Goal: Task Accomplishment & Management: Complete application form

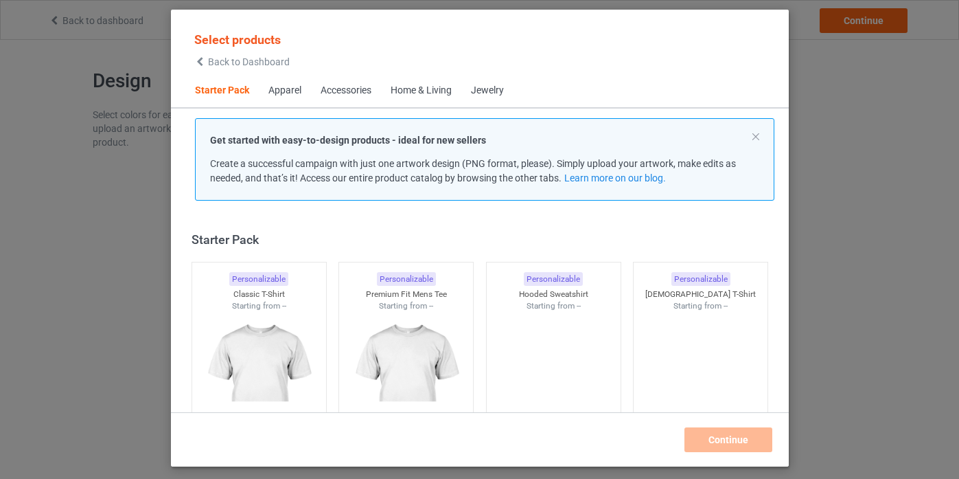
scroll to position [17, 0]
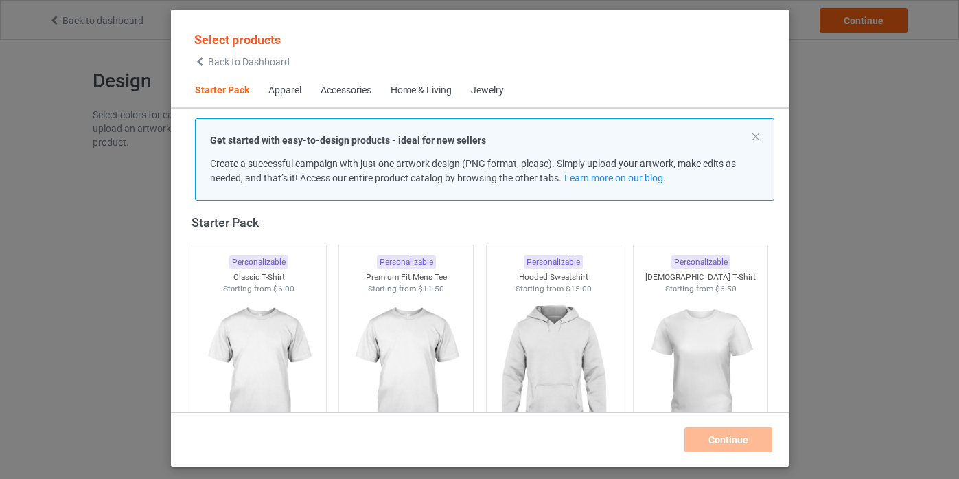
click at [486, 93] on div "Jewelry" at bounding box center [487, 91] width 33 height 14
click at [343, 95] on div "Accessories" at bounding box center [346, 91] width 51 height 14
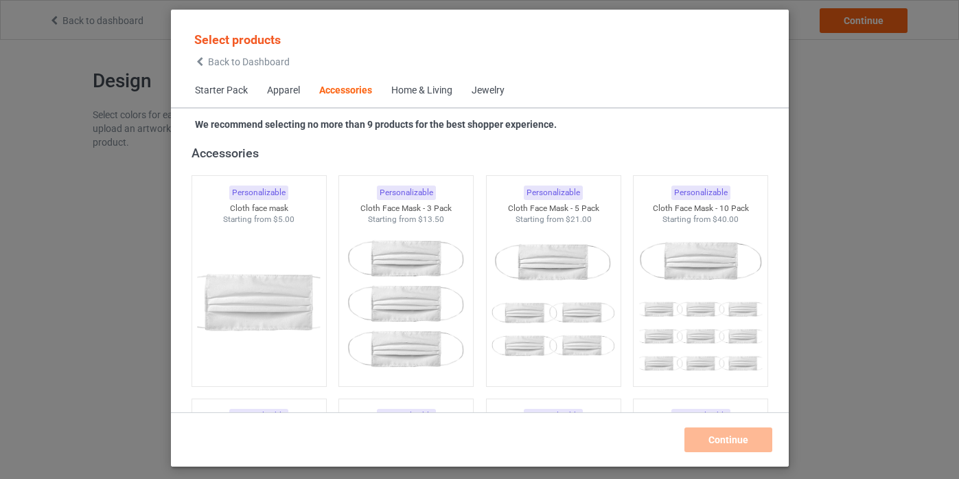
scroll to position [3454, 0]
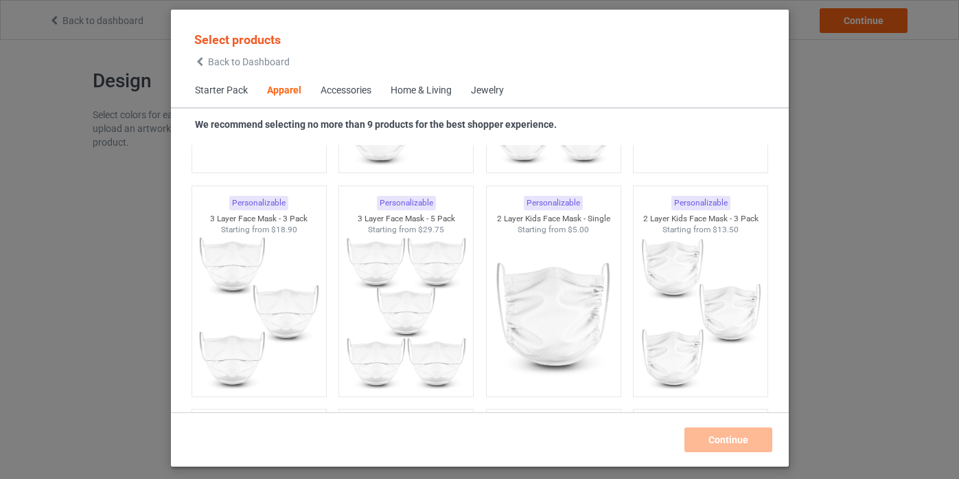
scroll to position [1277, 0]
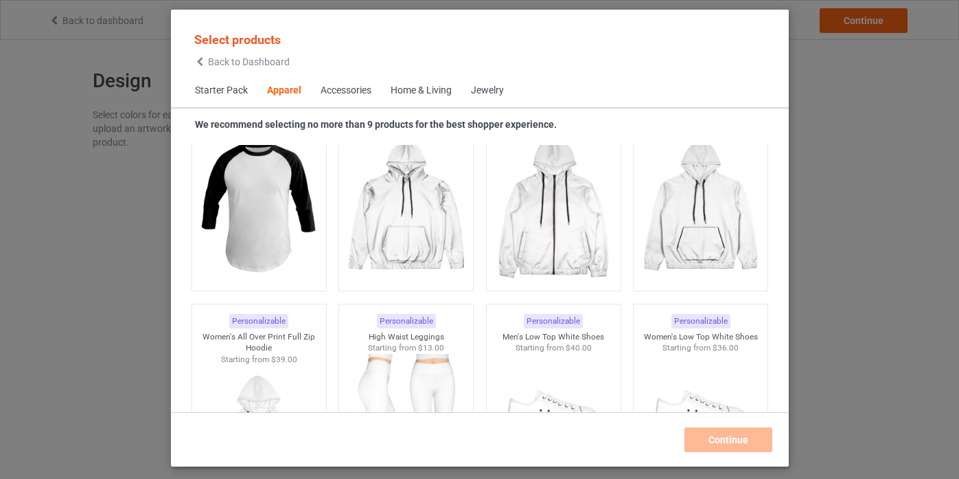
click at [221, 91] on span "Starter Pack" at bounding box center [221, 90] width 72 height 33
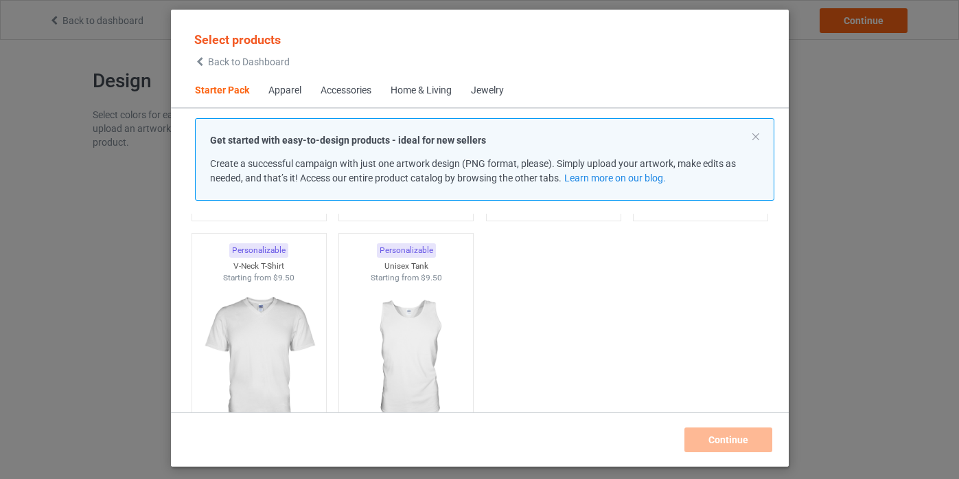
scroll to position [254, 0]
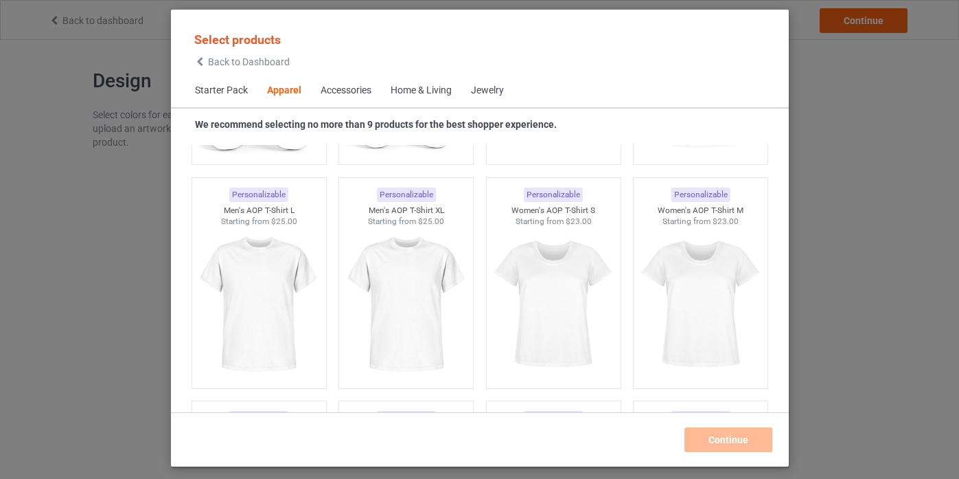
click at [229, 93] on span "Starter Pack" at bounding box center [221, 90] width 72 height 33
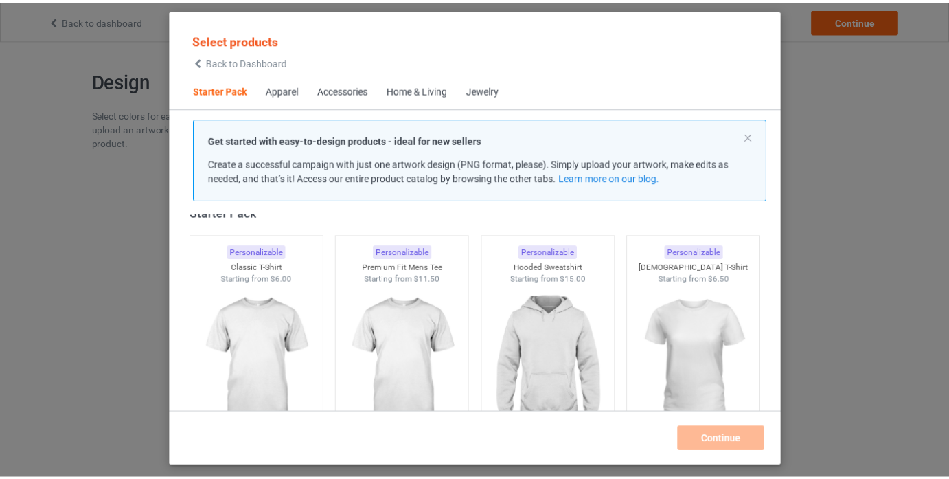
scroll to position [24, 0]
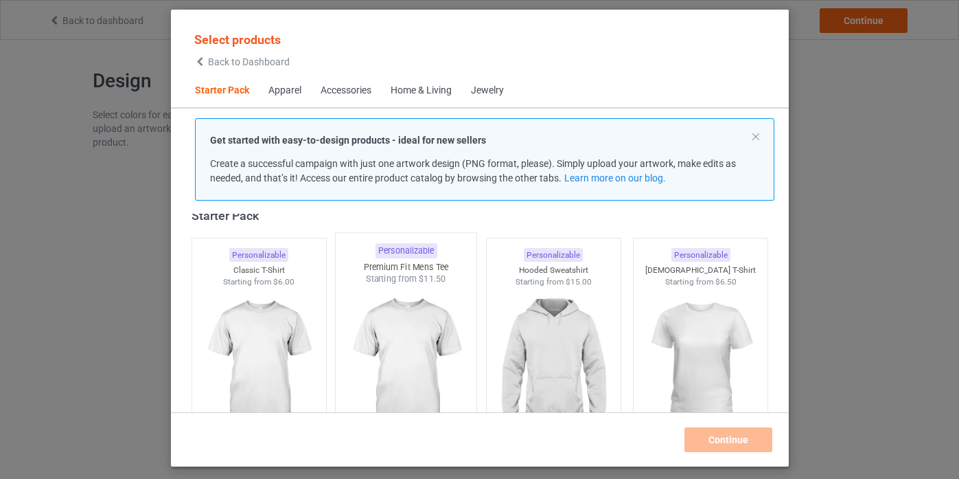
click at [505, 310] on img at bounding box center [553, 365] width 123 height 154
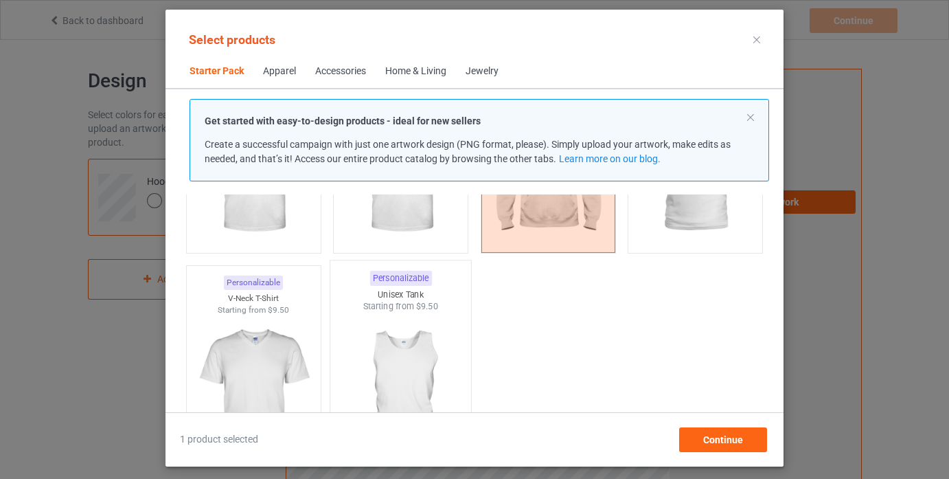
scroll to position [255, 0]
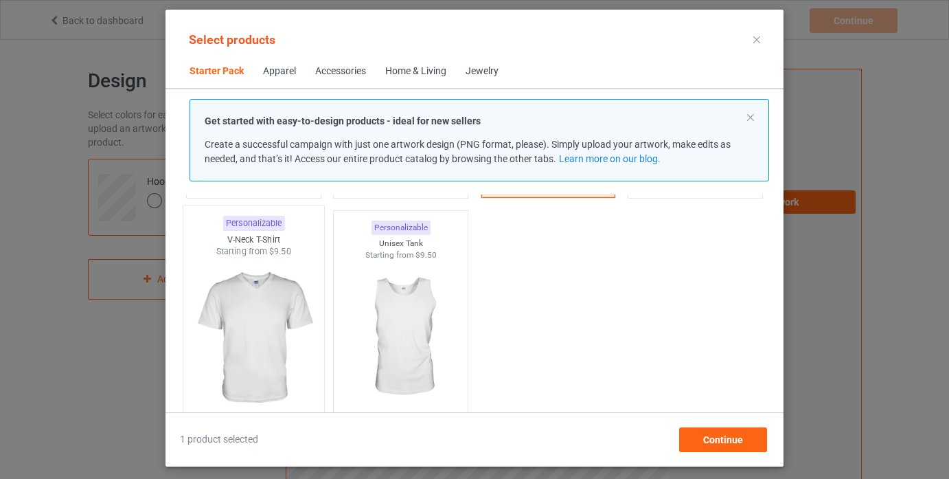
click at [284, 332] on img at bounding box center [253, 338] width 129 height 161
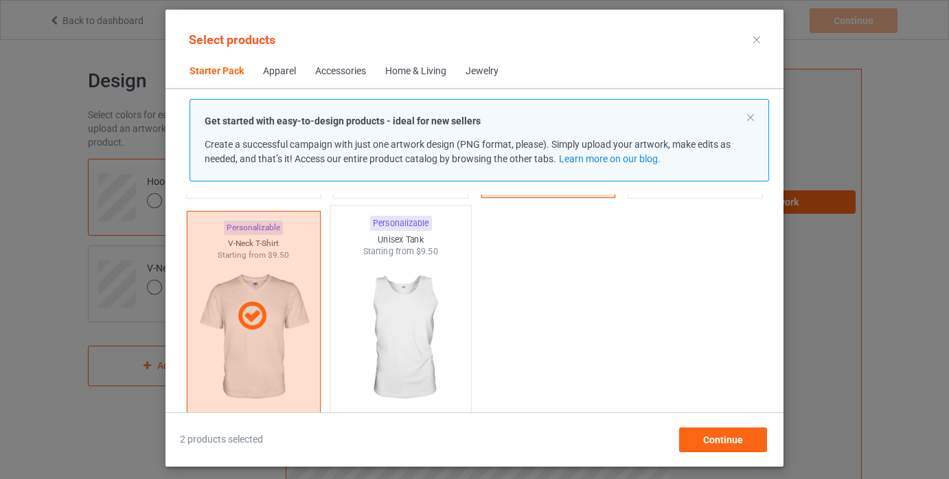
click at [415, 326] on img at bounding box center [401, 338] width 129 height 161
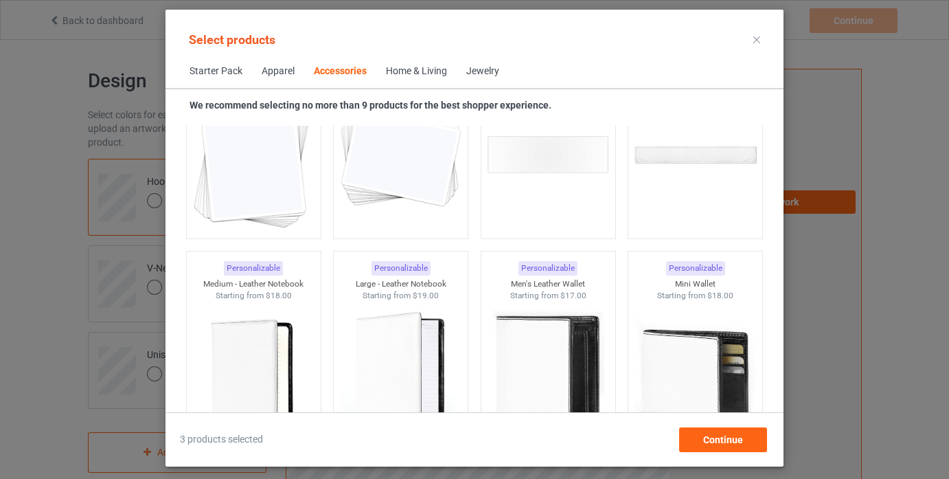
scroll to position [4166, 0]
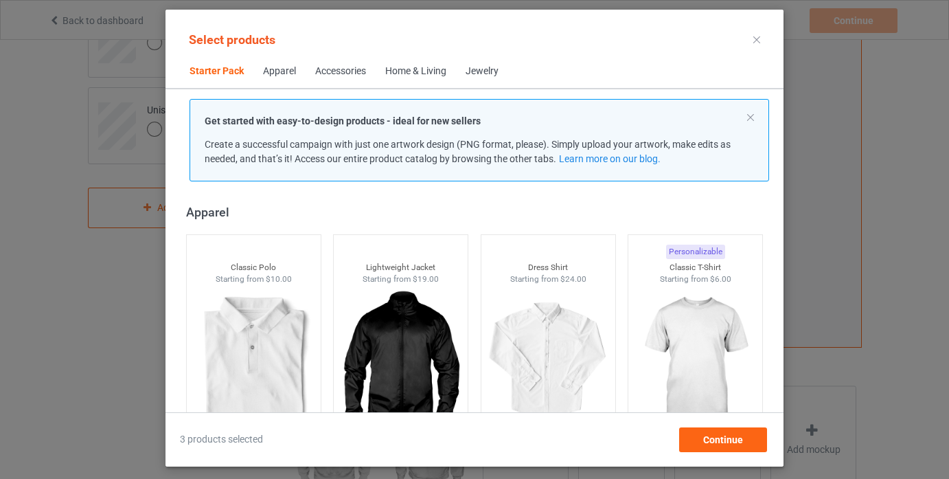
scroll to position [411, 0]
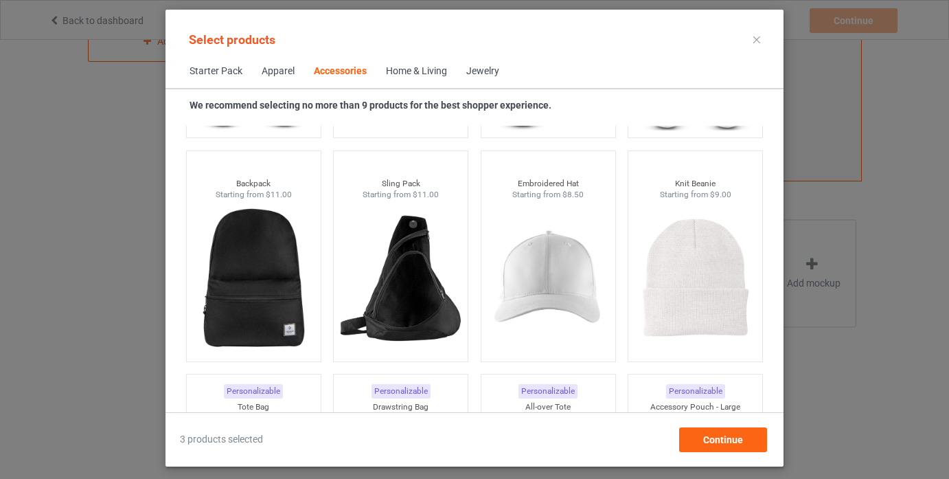
scroll to position [3952, 0]
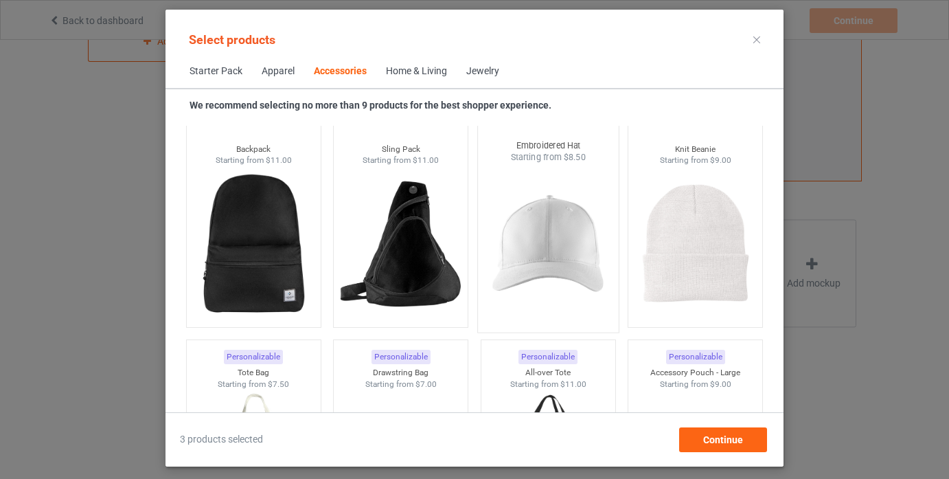
click at [547, 238] on img at bounding box center [547, 243] width 129 height 161
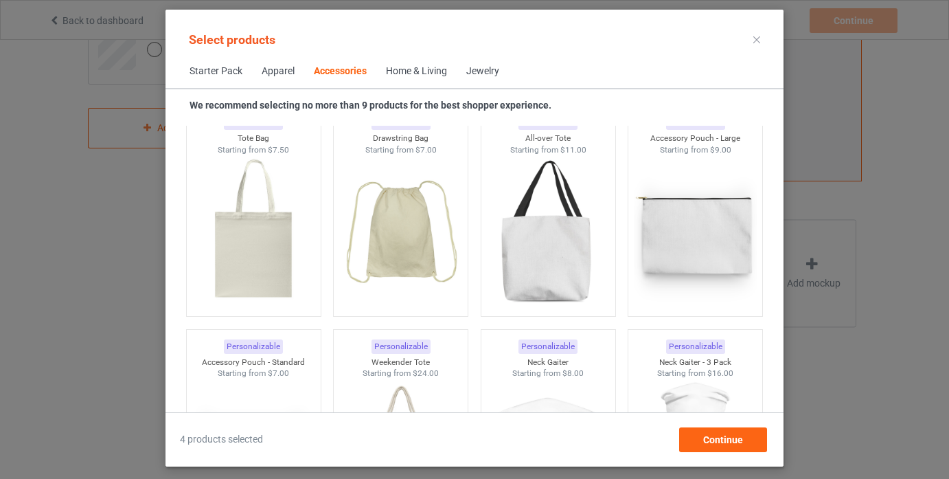
scroll to position [4210, 0]
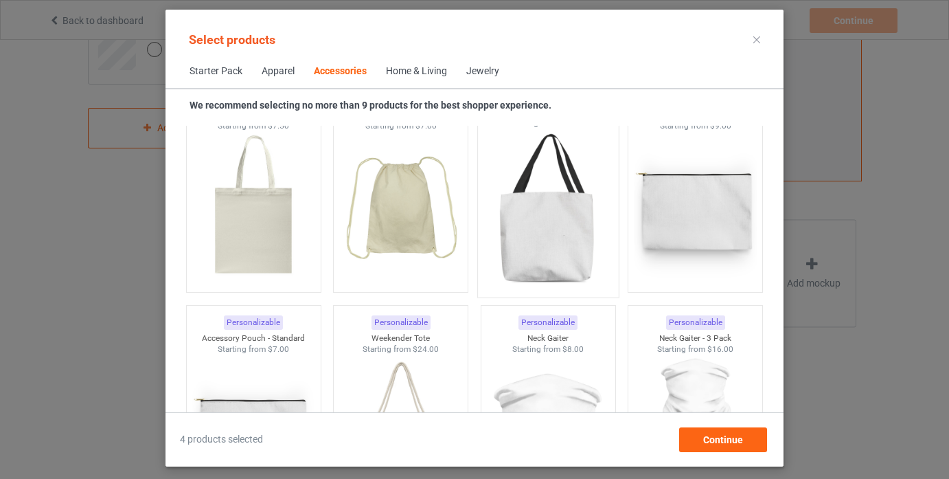
click at [558, 224] on img at bounding box center [547, 208] width 129 height 161
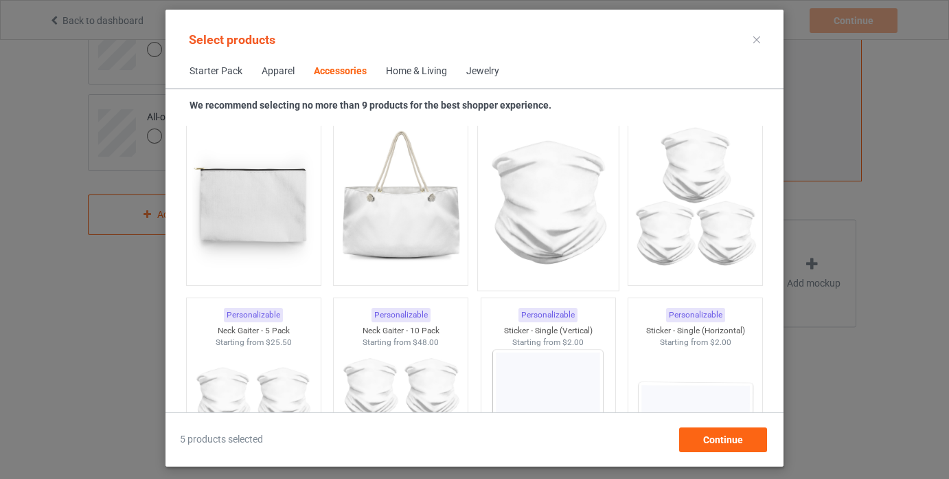
scroll to position [4343, 0]
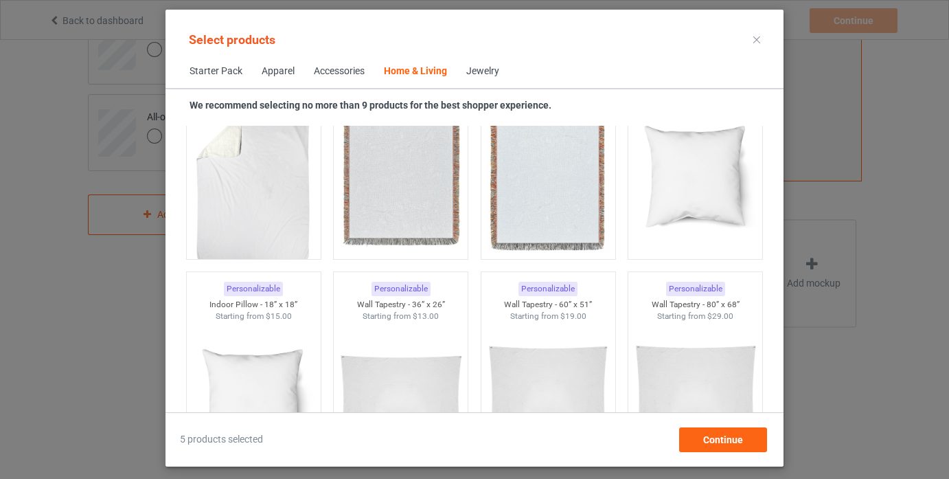
scroll to position [7117, 0]
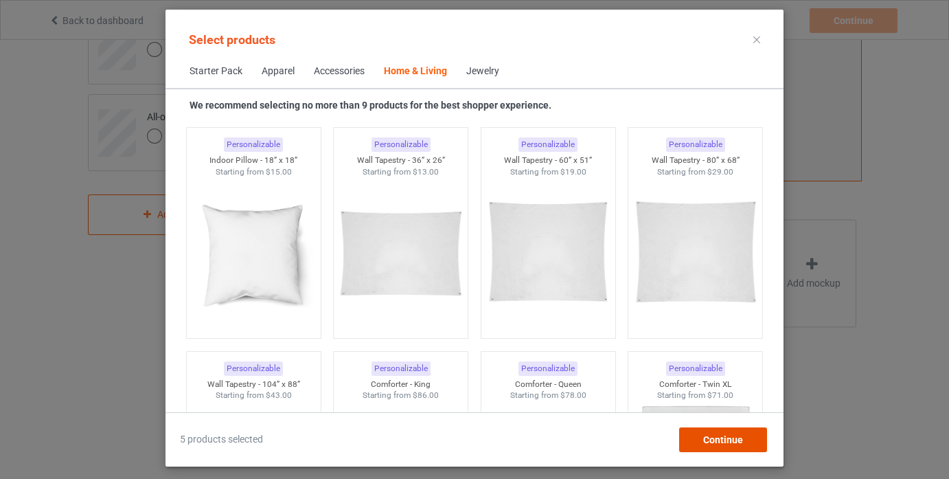
click at [720, 432] on div "Continue" at bounding box center [723, 439] width 88 height 25
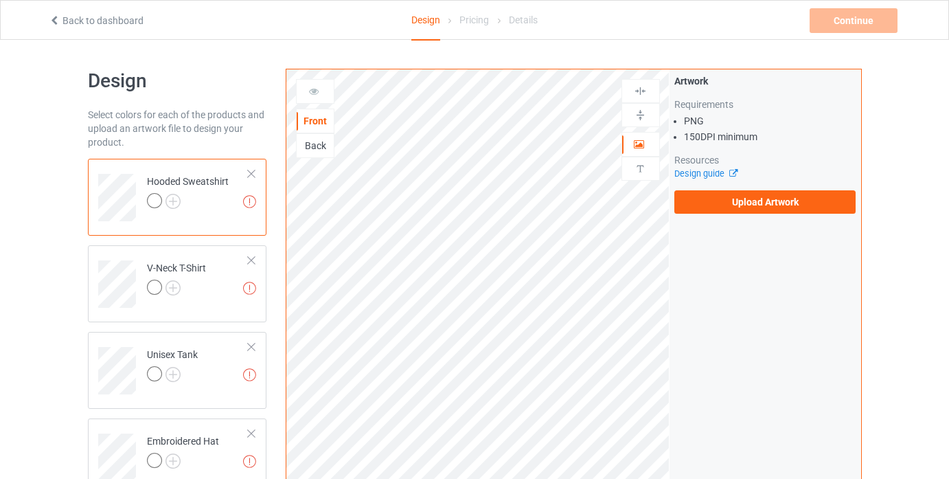
drag, startPoint x: 216, startPoint y: 258, endPoint x: 219, endPoint y: 217, distance: 40.7
click at [216, 258] on td "Missing artworks V-Neck T-Shirt" at bounding box center [197, 279] width 117 height 57
click at [218, 213] on td "Missing artworks Hooded Sweatshirt" at bounding box center [197, 192] width 117 height 57
drag, startPoint x: 763, startPoint y: 136, endPoint x: 703, endPoint y: 137, distance: 60.4
click at [703, 137] on li "150 DPI minimum" at bounding box center [770, 137] width 172 height 14
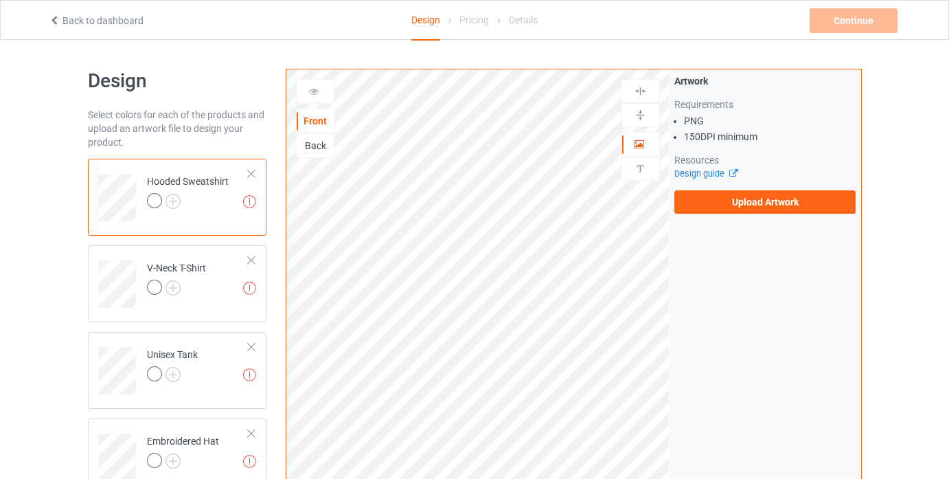
copy li "DPI minimum"
click at [777, 207] on label "Upload Artwork" at bounding box center [765, 201] width 182 height 23
click at [0, 0] on input "Upload Artwork" at bounding box center [0, 0] width 0 height 0
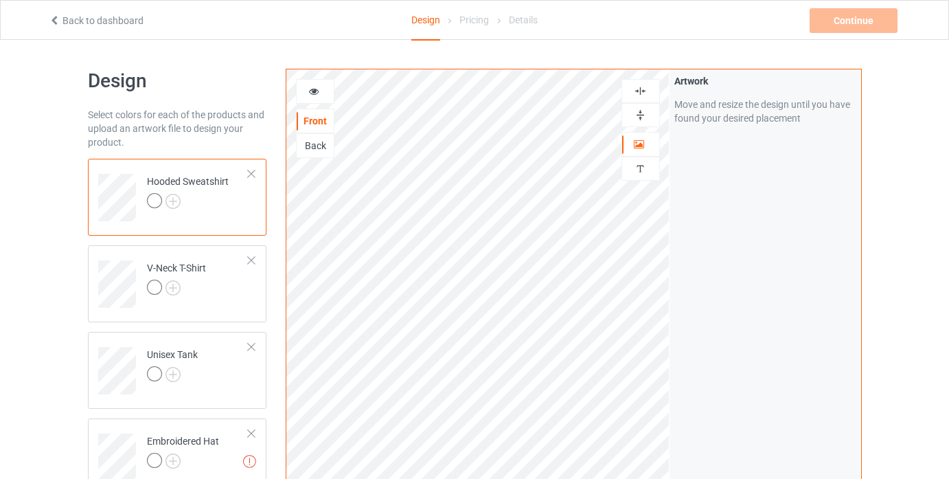
click at [318, 148] on div "Back" at bounding box center [315, 146] width 37 height 14
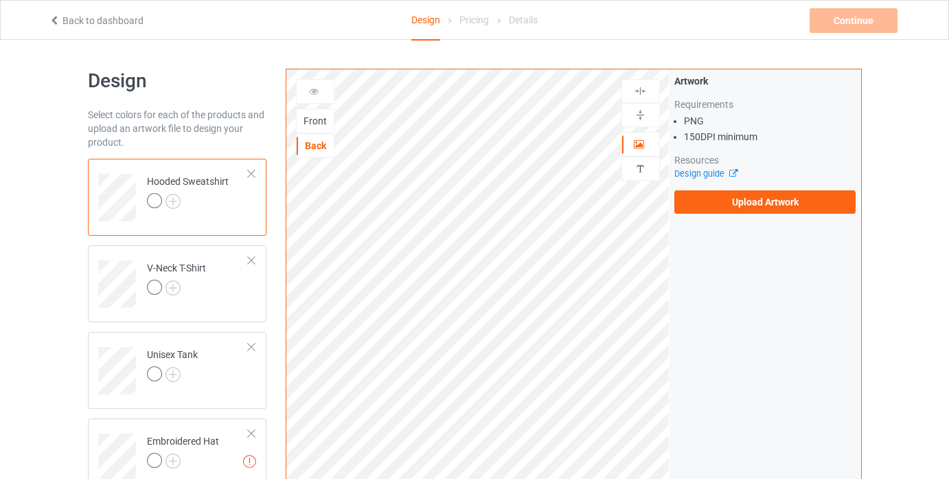
click at [472, 19] on div "Pricing" at bounding box center [474, 20] width 30 height 38
click at [175, 209] on div at bounding box center [188, 202] width 82 height 19
click at [315, 94] on icon at bounding box center [314, 89] width 12 height 10
click at [175, 203] on img at bounding box center [173, 201] width 15 height 15
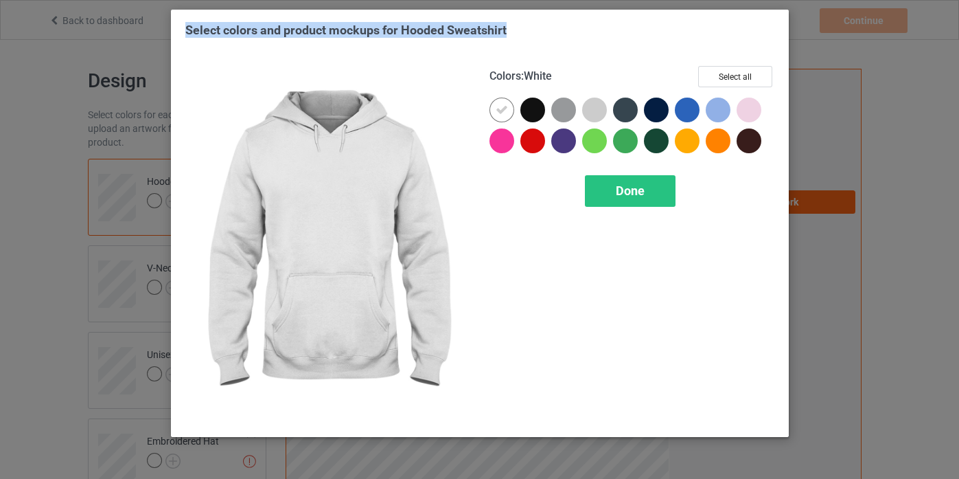
drag, startPoint x: 599, startPoint y: 17, endPoint x: 506, endPoint y: 23, distance: 92.9
click at [506, 23] on div "Select colors and product mockups for Hooded Sweatshirt Colors : White Select a…" at bounding box center [480, 223] width 618 height 427
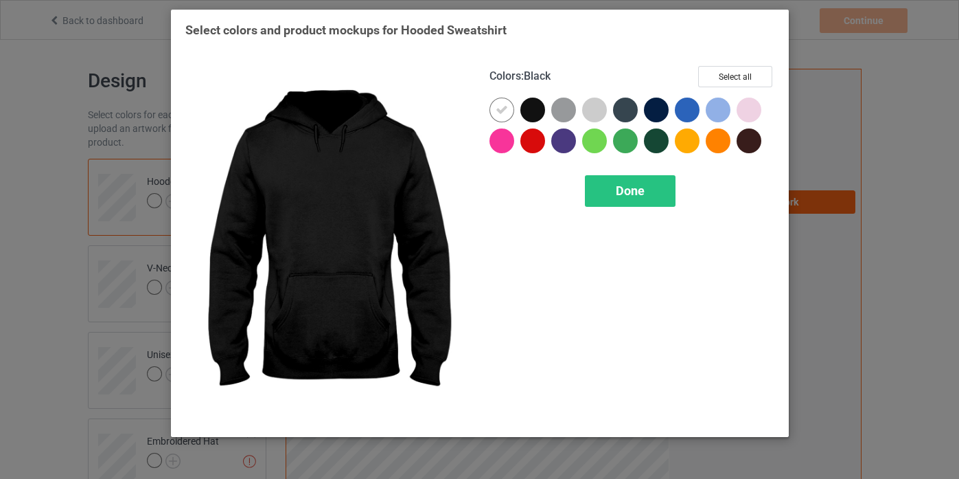
click at [532, 100] on div at bounding box center [533, 110] width 25 height 25
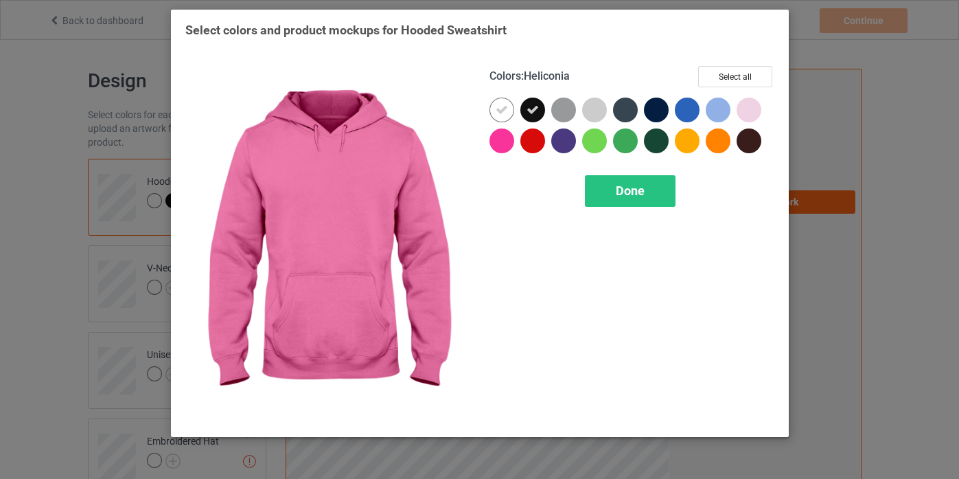
click at [498, 145] on div at bounding box center [502, 140] width 25 height 25
click at [525, 141] on div at bounding box center [533, 140] width 25 height 25
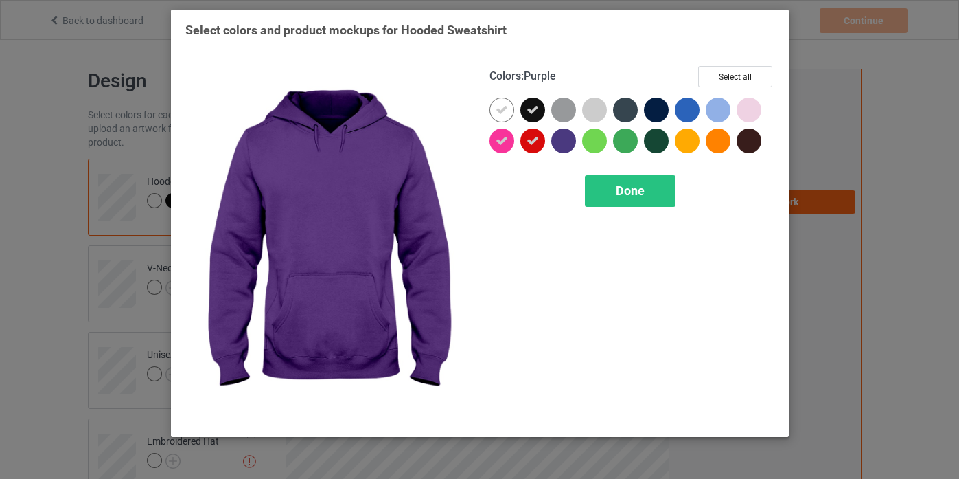
click at [560, 137] on div at bounding box center [563, 140] width 25 height 25
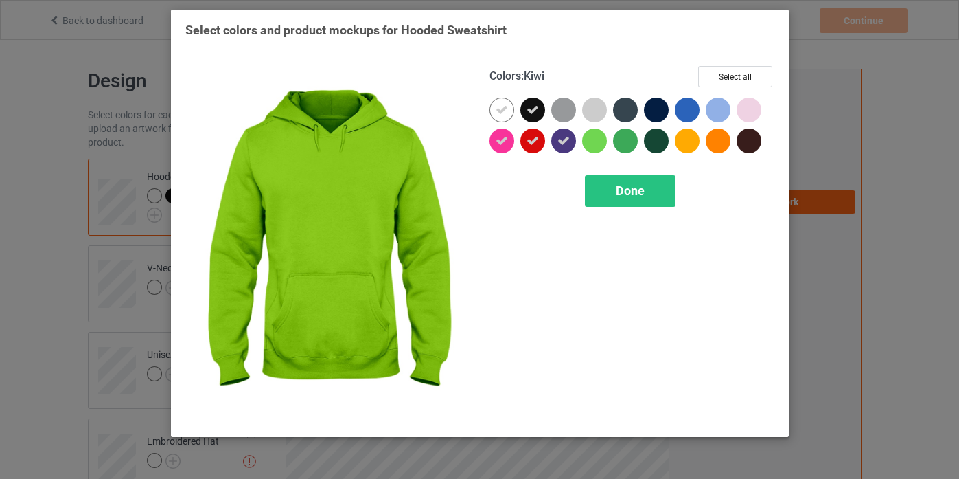
click at [594, 135] on div at bounding box center [594, 140] width 25 height 25
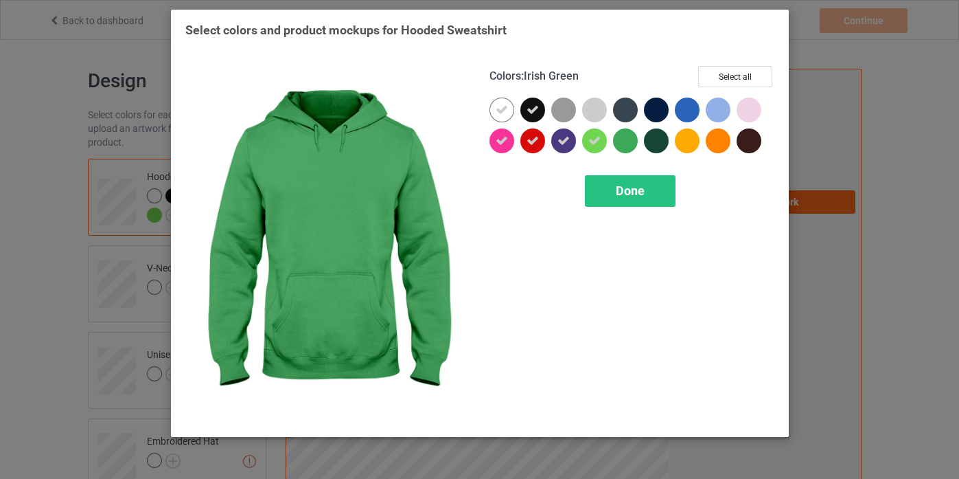
drag, startPoint x: 624, startPoint y: 135, endPoint x: 652, endPoint y: 136, distance: 28.2
click at [625, 135] on div at bounding box center [625, 140] width 25 height 25
click at [652, 136] on div at bounding box center [656, 140] width 25 height 25
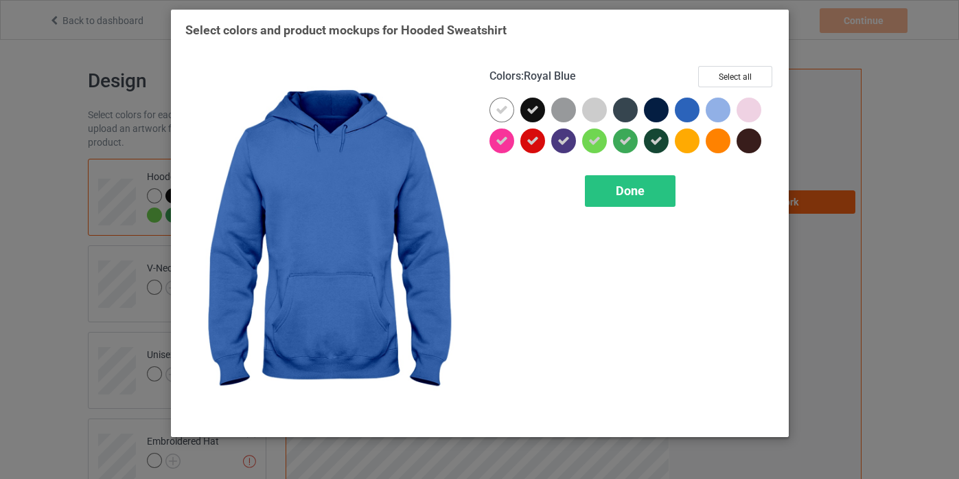
click at [683, 117] on div at bounding box center [687, 110] width 25 height 25
click at [704, 113] on div at bounding box center [690, 113] width 31 height 31
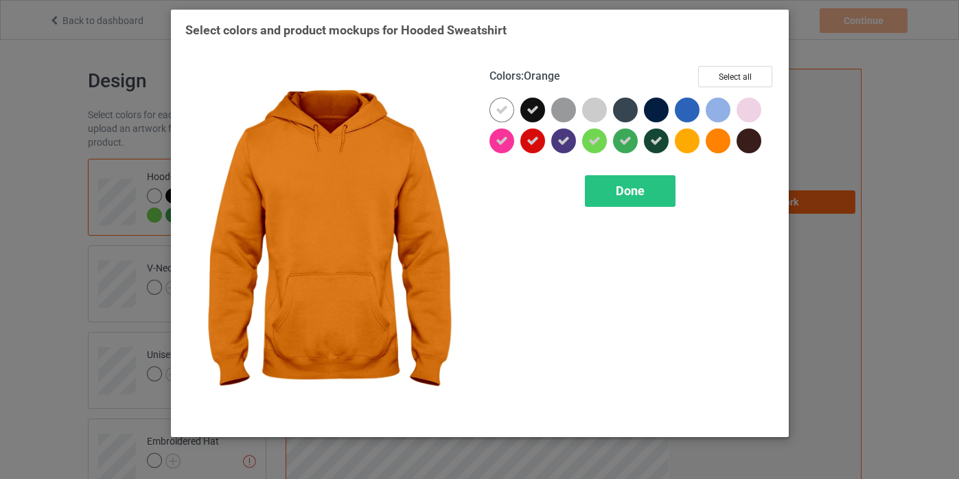
click at [743, 141] on div at bounding box center [749, 140] width 25 height 25
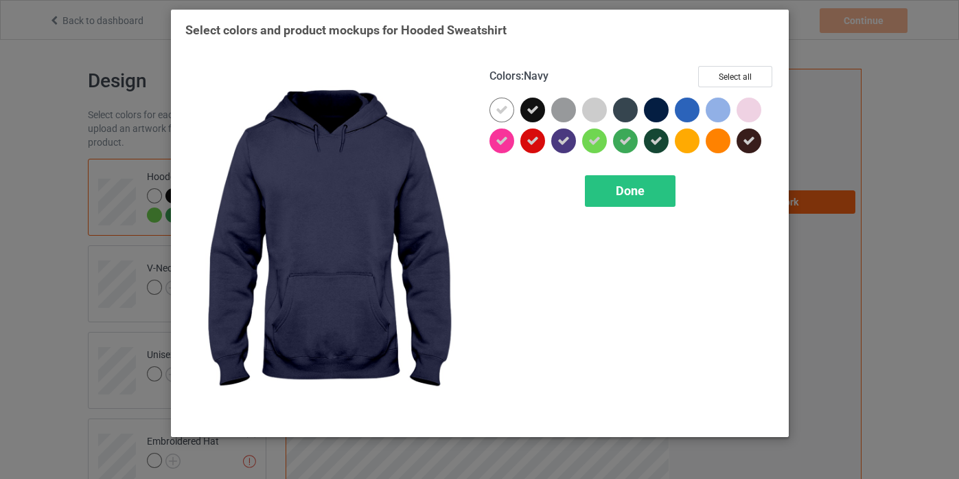
click at [648, 111] on div at bounding box center [656, 110] width 25 height 25
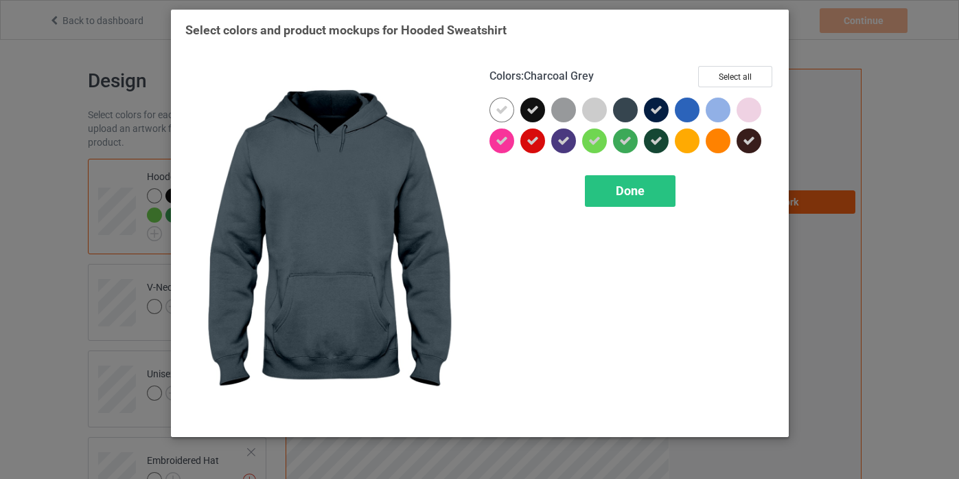
click at [628, 111] on div at bounding box center [625, 110] width 25 height 25
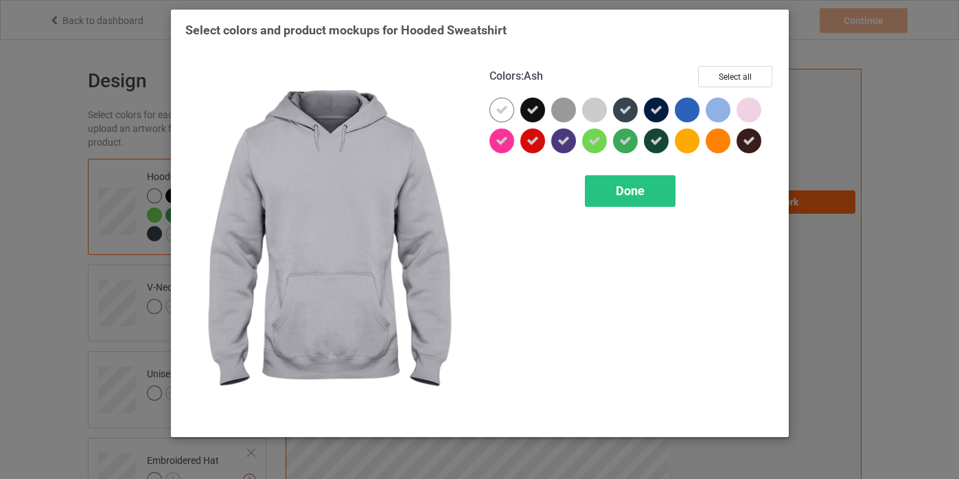
click at [582, 111] on div at bounding box center [594, 110] width 25 height 25
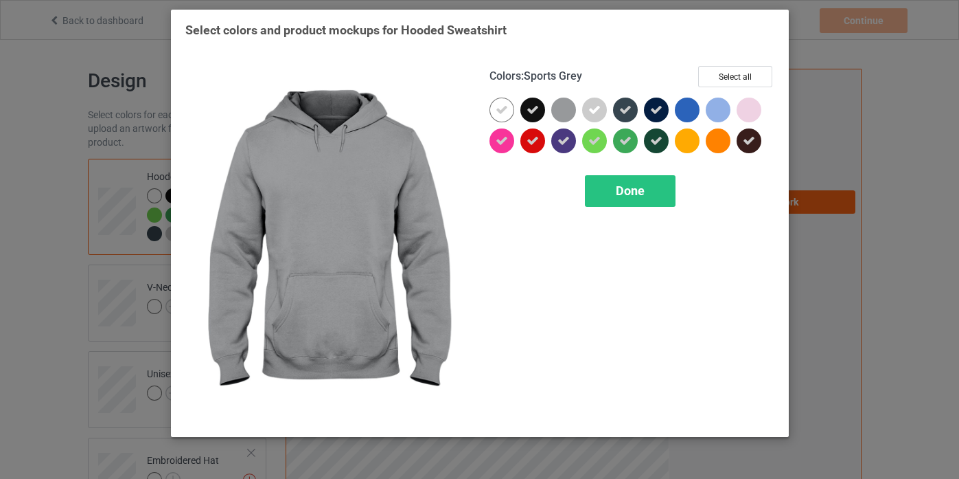
click at [564, 109] on div at bounding box center [563, 110] width 25 height 25
click at [568, 107] on icon at bounding box center [564, 110] width 12 height 12
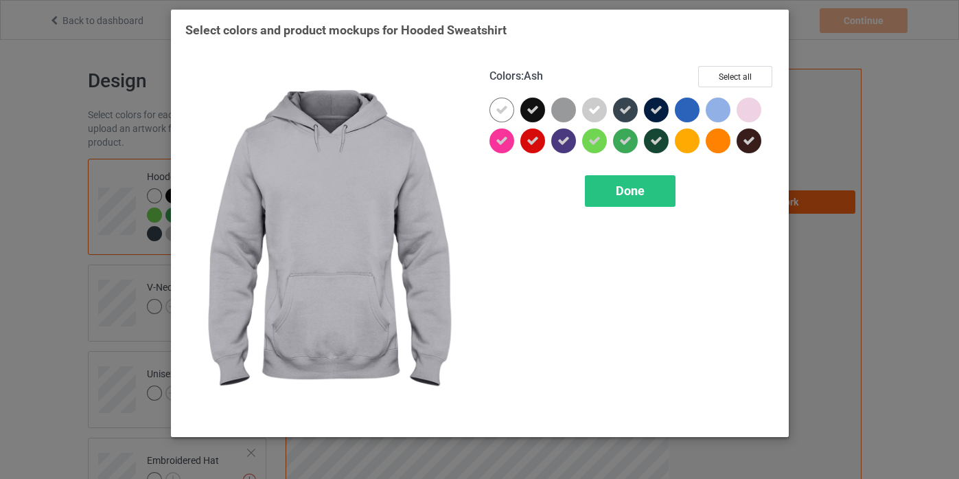
click at [595, 108] on icon at bounding box center [595, 110] width 12 height 12
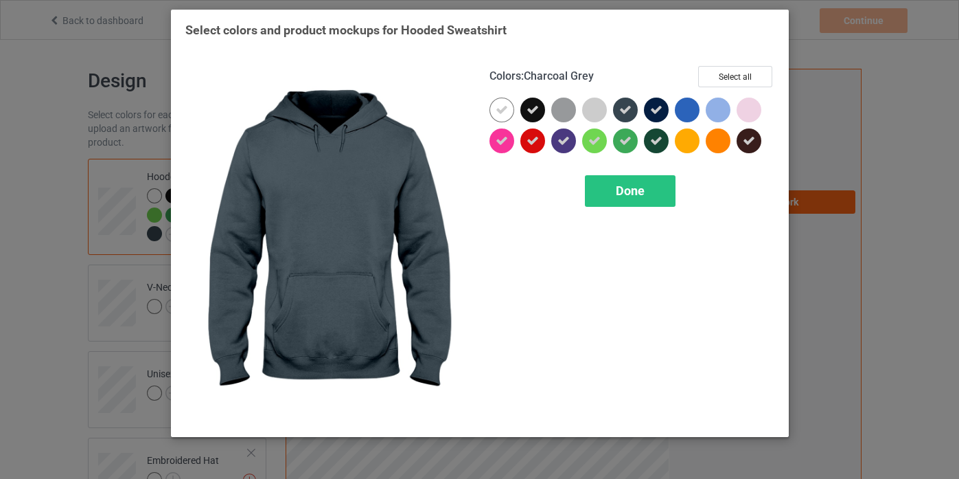
click at [618, 108] on div at bounding box center [625, 110] width 25 height 25
click at [642, 108] on div at bounding box center [628, 113] width 31 height 31
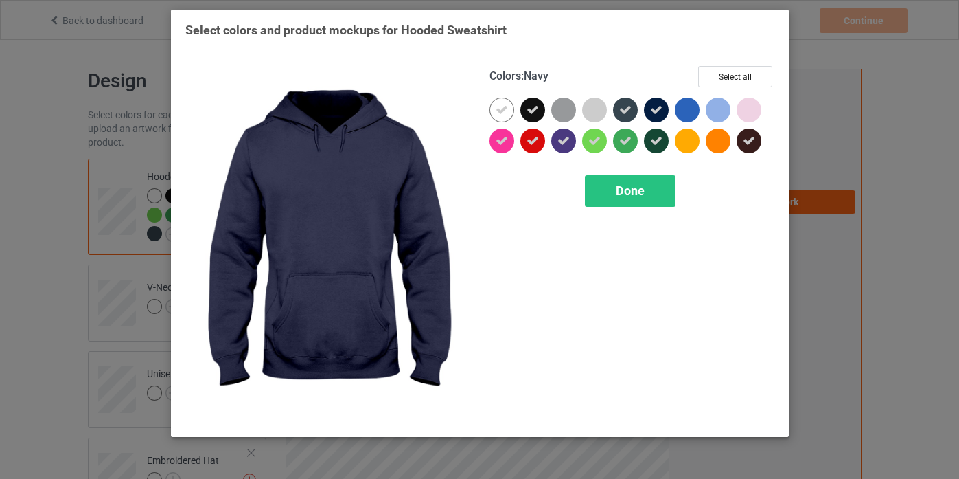
click at [647, 108] on div at bounding box center [656, 110] width 25 height 25
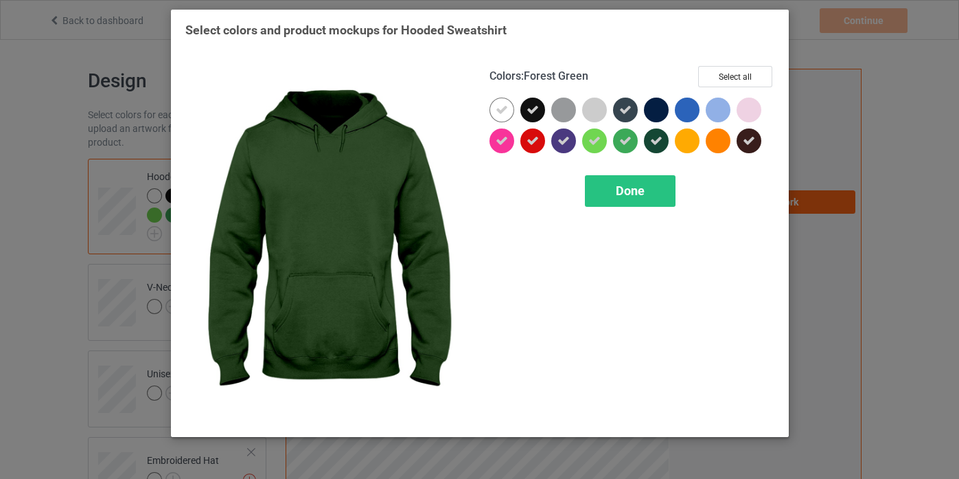
click at [658, 135] on icon at bounding box center [656, 141] width 12 height 12
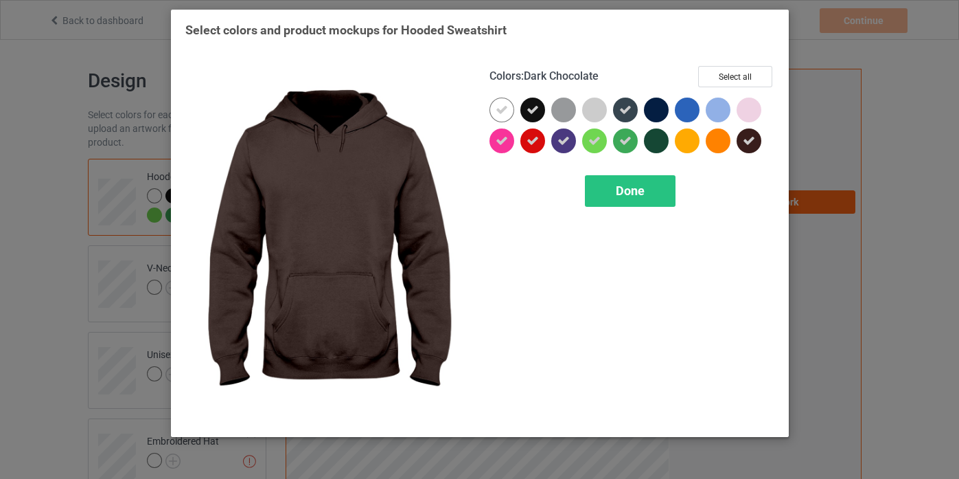
click at [755, 139] on div at bounding box center [749, 140] width 25 height 25
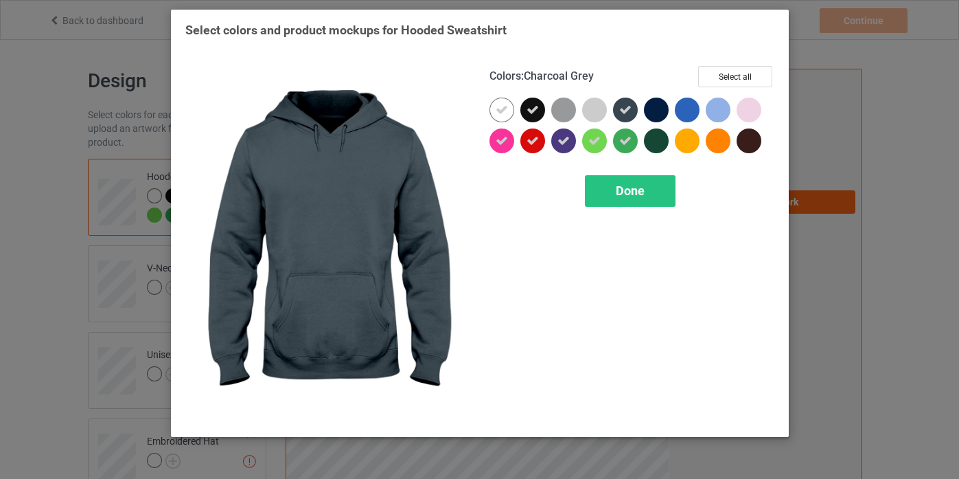
click at [623, 114] on icon at bounding box center [625, 110] width 12 height 12
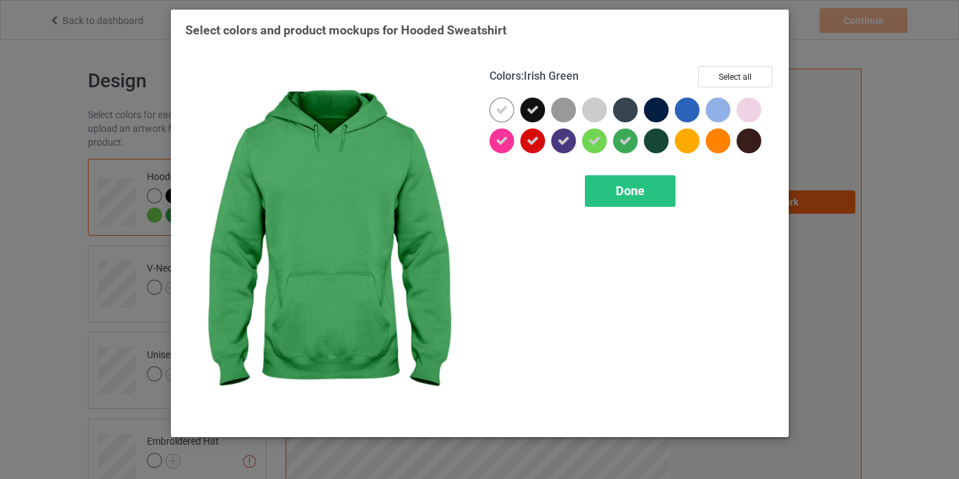
click at [624, 143] on icon at bounding box center [625, 141] width 12 height 12
click at [583, 147] on div at bounding box center [597, 143] width 31 height 31
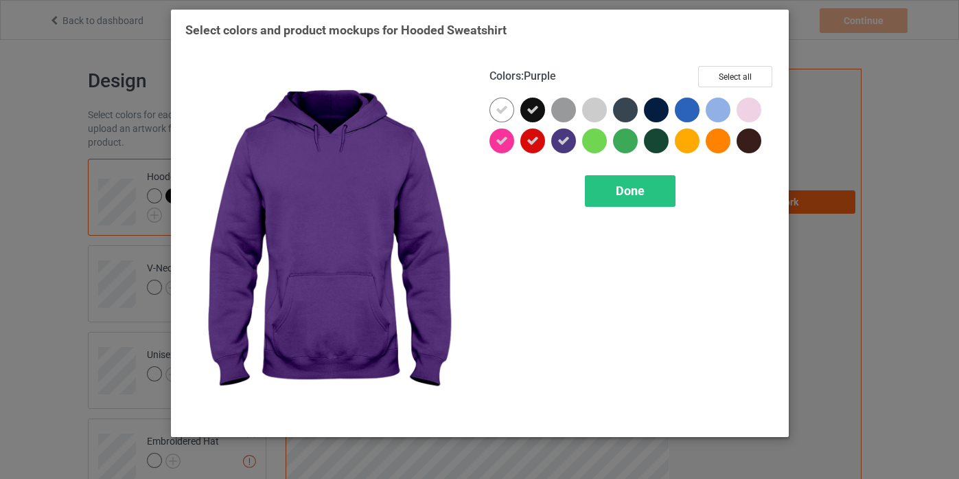
click at [560, 142] on icon at bounding box center [564, 141] width 12 height 12
click at [527, 142] on icon at bounding box center [533, 141] width 12 height 12
click at [505, 143] on icon at bounding box center [502, 141] width 12 height 12
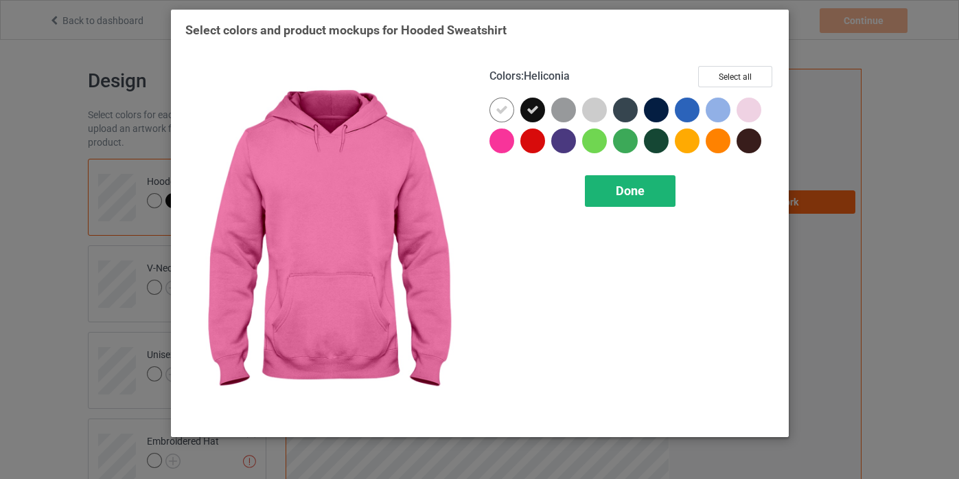
click at [613, 176] on div "Done" at bounding box center [630, 191] width 91 height 32
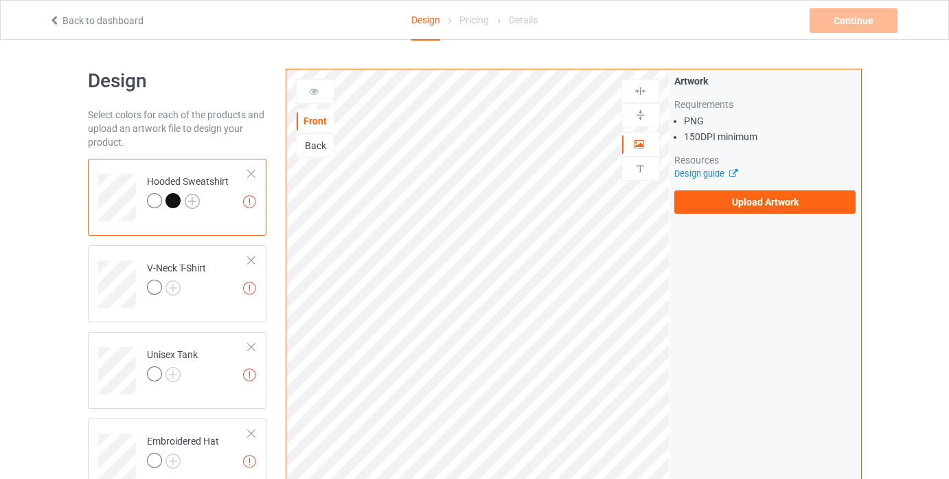
click at [191, 200] on img at bounding box center [192, 201] width 15 height 15
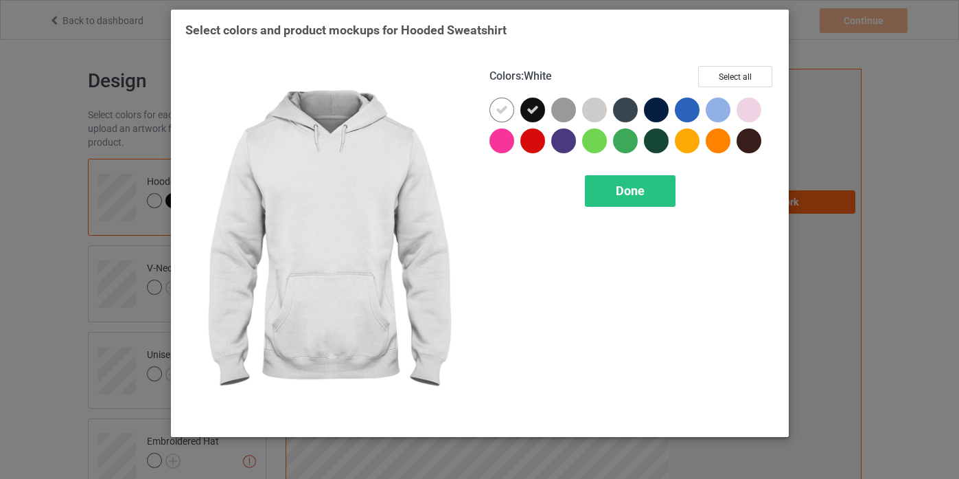
click at [505, 143] on div at bounding box center [502, 140] width 25 height 25
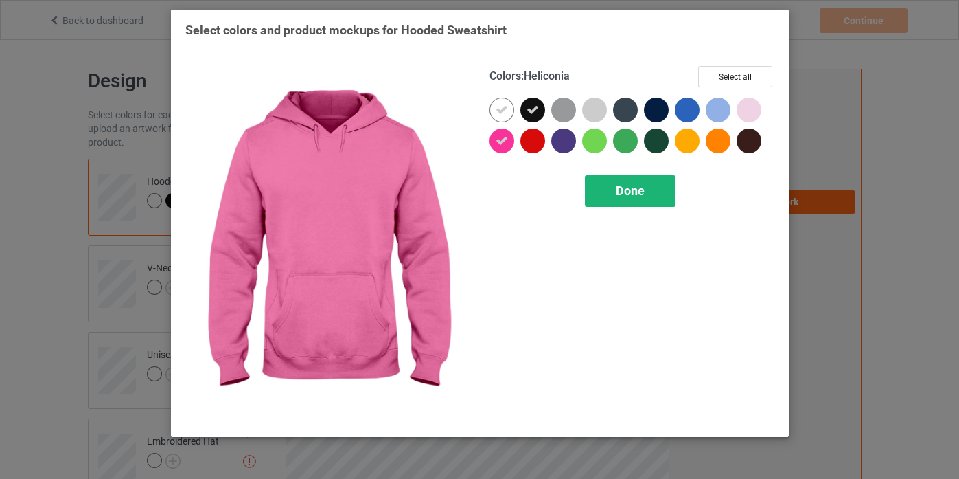
click at [650, 187] on div "Done" at bounding box center [630, 191] width 91 height 32
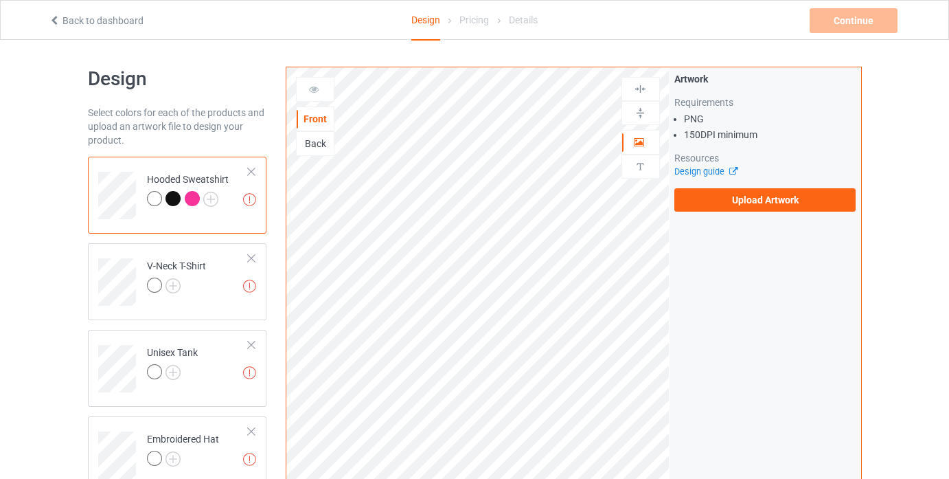
scroll to position [3, 0]
click at [187, 198] on div at bounding box center [192, 197] width 15 height 15
click at [189, 198] on div at bounding box center [192, 197] width 15 height 15
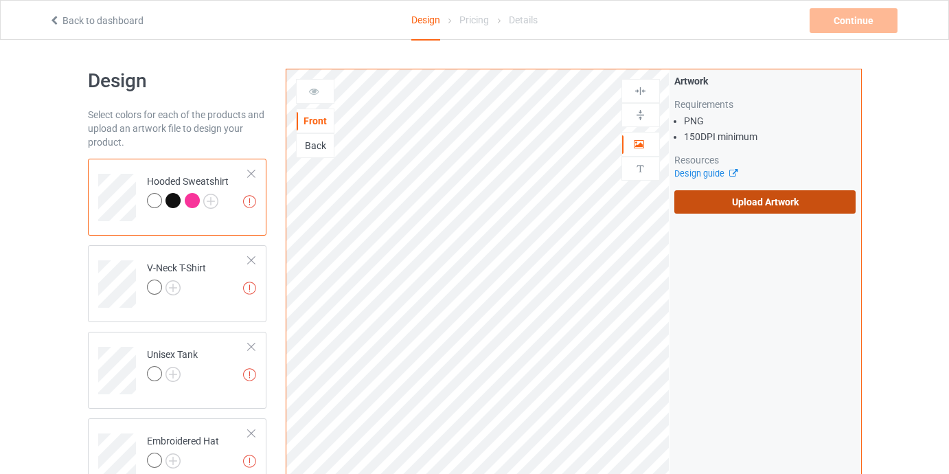
click at [758, 202] on label "Upload Artwork" at bounding box center [765, 201] width 182 height 23
click at [0, 0] on input "Upload Artwork" at bounding box center [0, 0] width 0 height 0
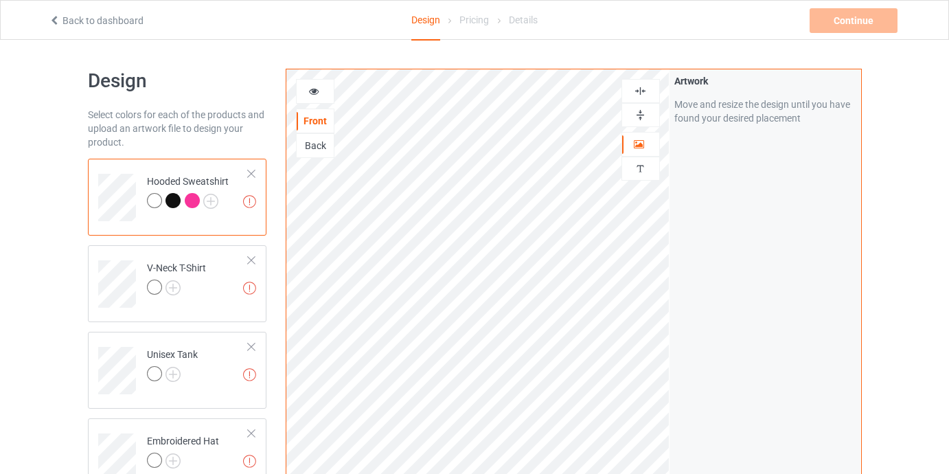
click at [193, 201] on div at bounding box center [192, 200] width 15 height 15
click at [180, 201] on div at bounding box center [173, 200] width 15 height 15
click at [212, 199] on img at bounding box center [210, 201] width 15 height 15
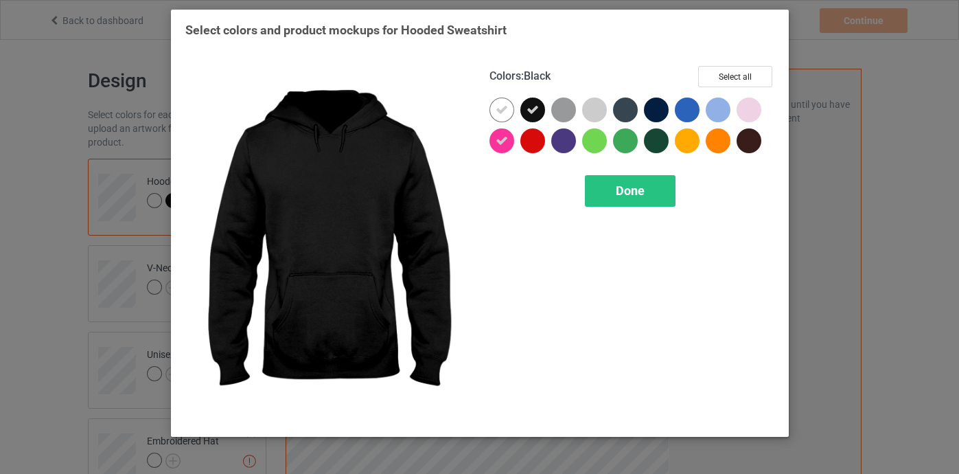
click at [536, 106] on icon at bounding box center [533, 110] width 12 height 12
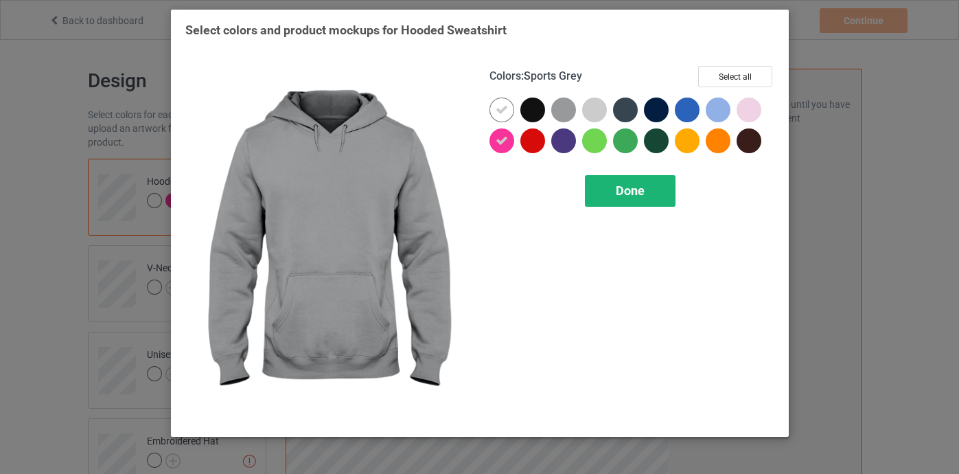
click at [611, 183] on div "Done" at bounding box center [630, 191] width 91 height 32
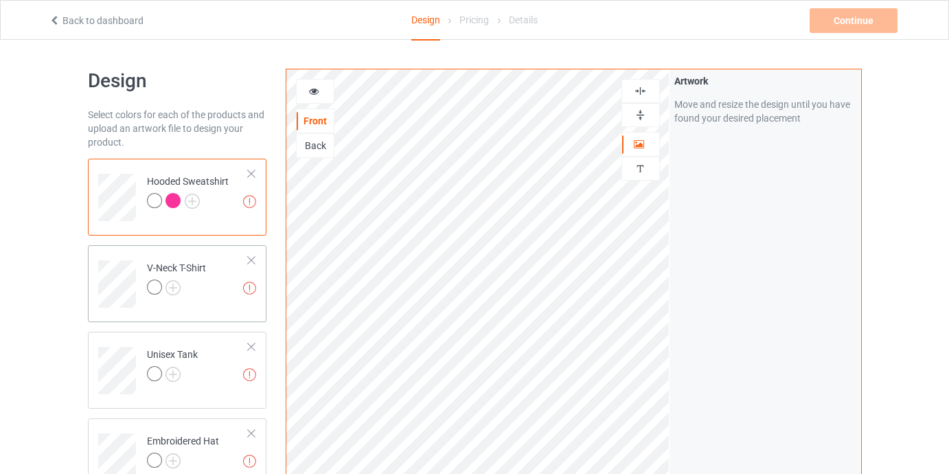
click at [246, 258] on td "Artwork resolution lower than 150 DPI may result in bad print V-Neck T-Shirt" at bounding box center [197, 279] width 117 height 57
click at [249, 258] on div at bounding box center [252, 260] width 10 height 10
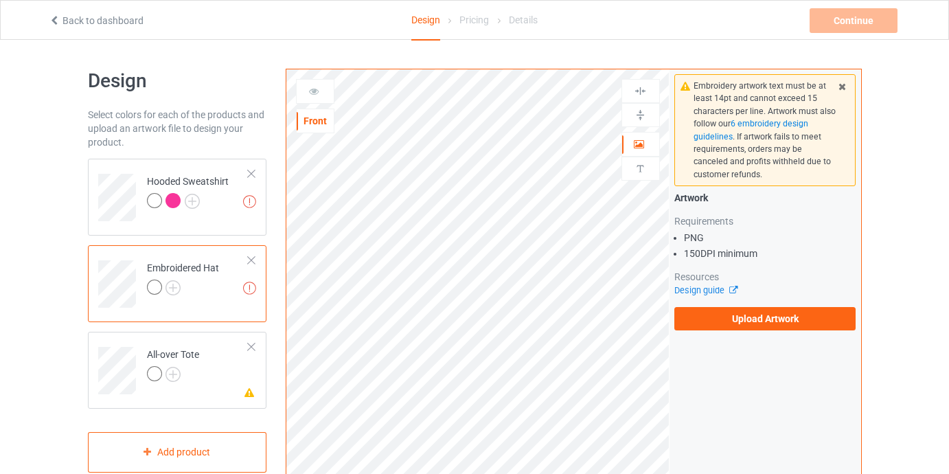
click at [249, 258] on div at bounding box center [252, 260] width 10 height 10
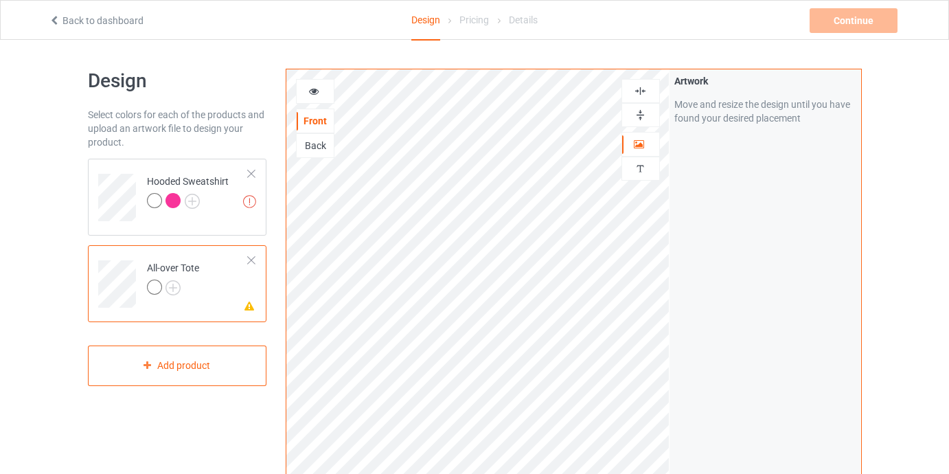
click at [249, 258] on div at bounding box center [252, 260] width 10 height 10
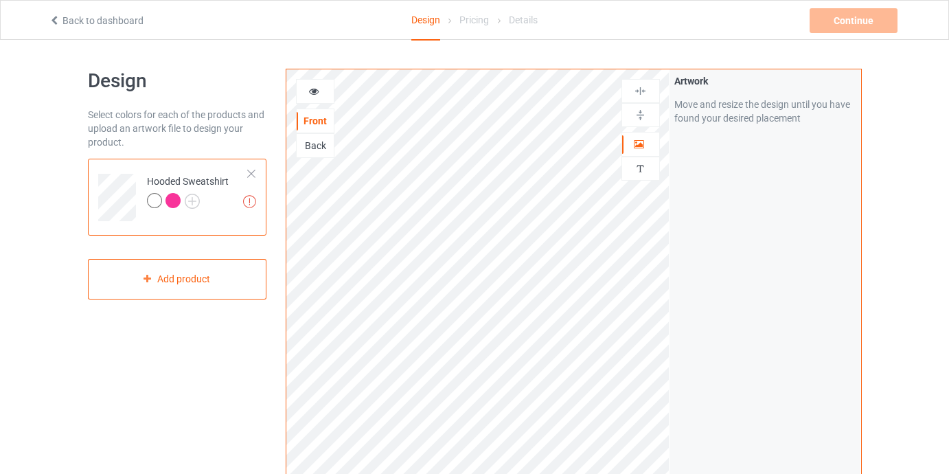
click at [204, 223] on div "Artwork resolution lower than 150 DPI may result in bad print Hooded Sweatshirt" at bounding box center [177, 197] width 179 height 77
click at [158, 197] on div at bounding box center [154, 200] width 15 height 15
click at [172, 200] on div at bounding box center [173, 200] width 15 height 15
drag, startPoint x: 191, startPoint y: 321, endPoint x: 198, endPoint y: 308, distance: 14.7
click at [191, 321] on div "Design Select colors for each of the products and upload an artwork file to des…" at bounding box center [177, 464] width 198 height 811
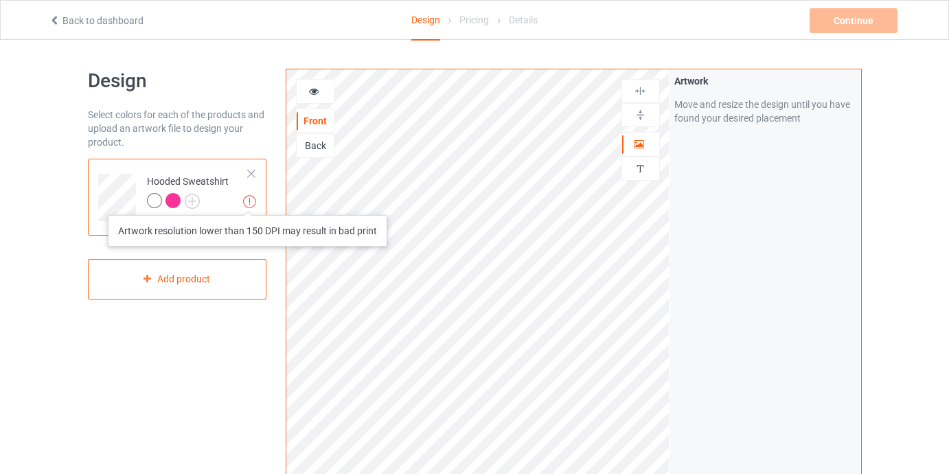
click at [248, 201] on img at bounding box center [249, 201] width 13 height 13
click at [475, 23] on div "Pricing" at bounding box center [474, 20] width 30 height 38
click at [323, 146] on div "Back" at bounding box center [315, 146] width 37 height 14
